Goal: Information Seeking & Learning: Learn about a topic

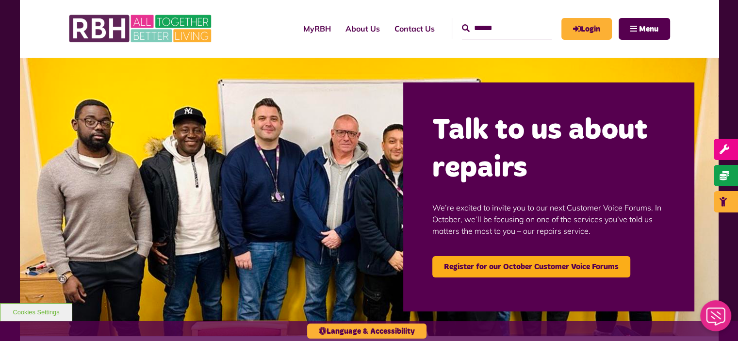
click at [211, 100] on img at bounding box center [369, 196] width 698 height 279
click at [373, 85] on img at bounding box center [369, 196] width 698 height 279
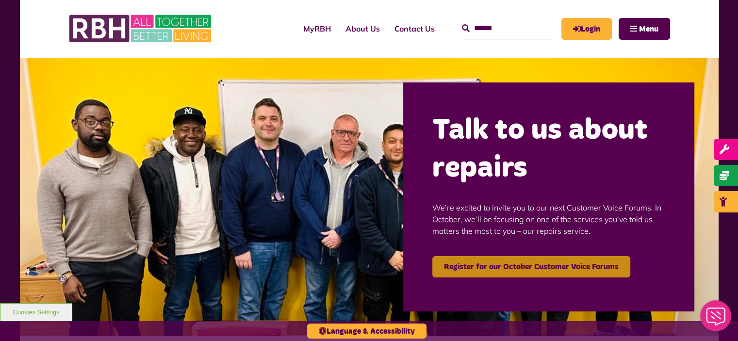
click at [447, 271] on link "Register for our October Customer Voice Forums" at bounding box center [531, 266] width 198 height 21
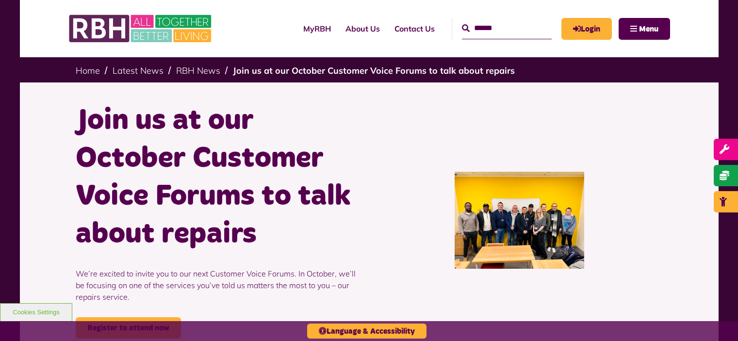
click at [504, 250] on img at bounding box center [519, 220] width 130 height 97
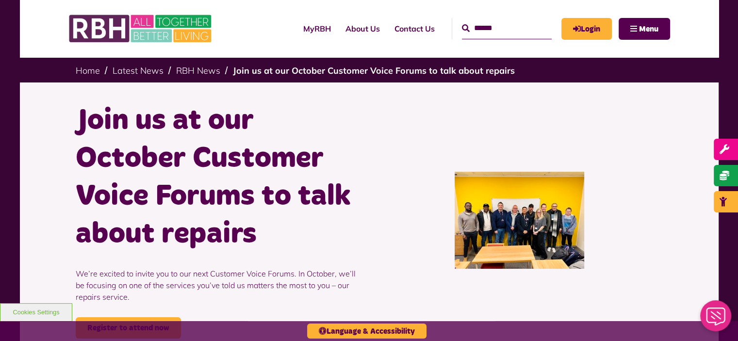
click at [504, 250] on img at bounding box center [519, 220] width 130 height 97
click at [593, 34] on link "Login" at bounding box center [586, 29] width 50 height 22
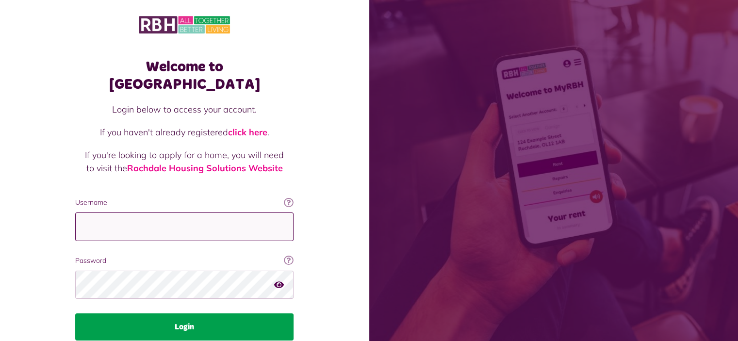
type input "**********"
click at [244, 313] on button "Login" at bounding box center [184, 326] width 218 height 27
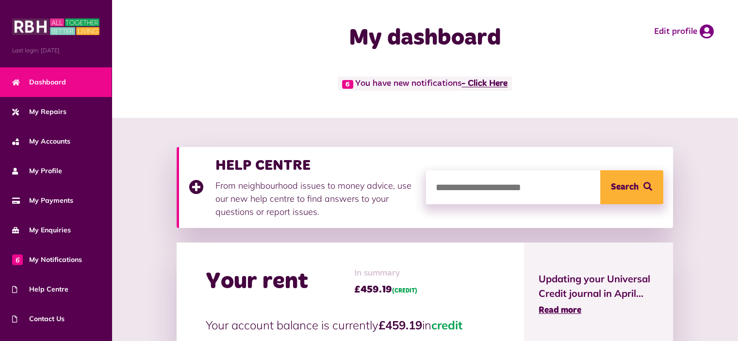
click at [481, 83] on link "- Click Here" at bounding box center [484, 84] width 46 height 9
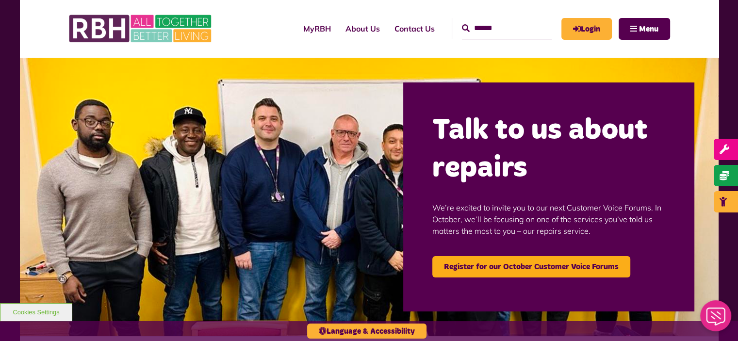
click at [468, 28] on input "Search" at bounding box center [507, 28] width 90 height 21
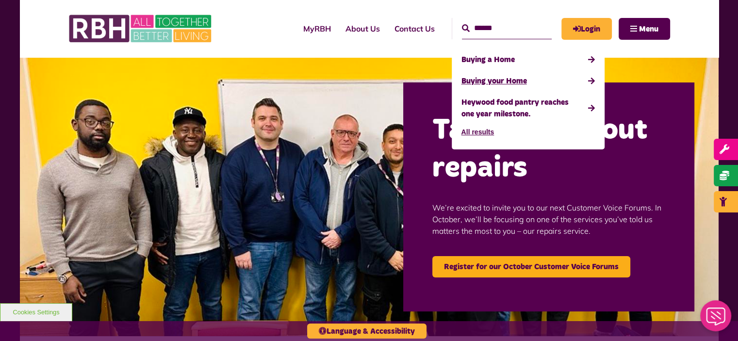
type input "******"
click at [471, 80] on link "Buying your Home" at bounding box center [527, 80] width 133 height 21
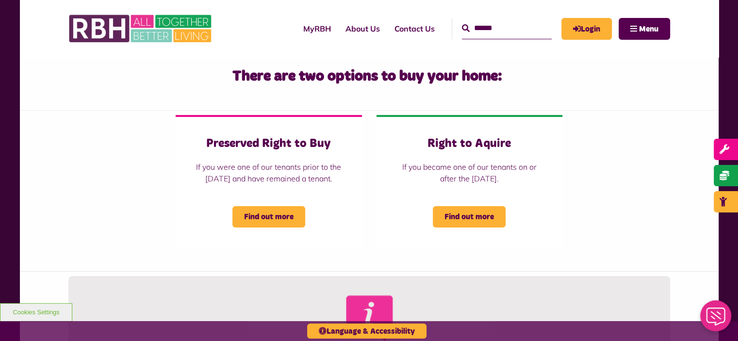
scroll to position [212, 0]
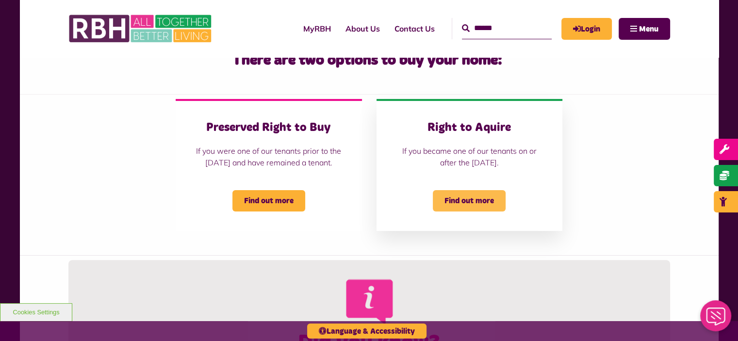
click at [465, 211] on span "Find out more" at bounding box center [469, 200] width 73 height 21
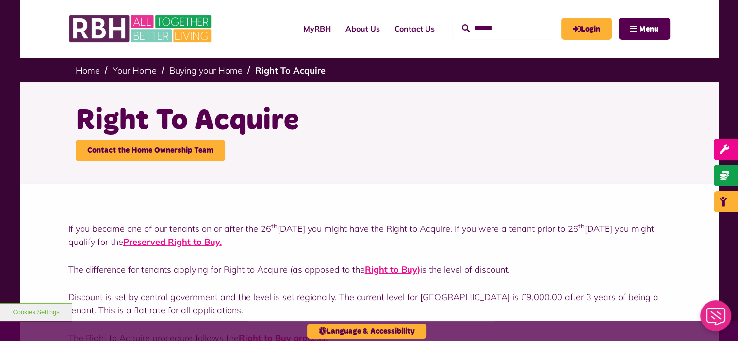
click at [465, 216] on div "If you became one of our tenants on or after the [DATE] you might have the Righ…" at bounding box center [369, 275] width 698 height 185
